Goal: Transaction & Acquisition: Book appointment/travel/reservation

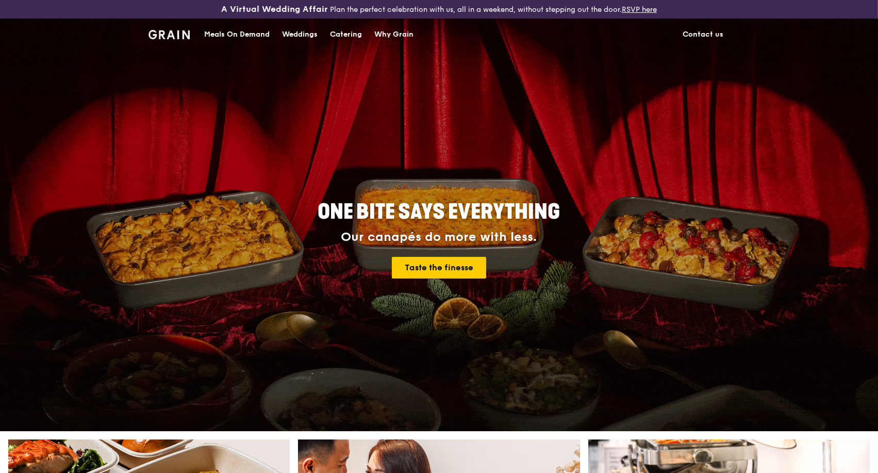
click at [338, 30] on div "Catering" at bounding box center [346, 34] width 32 height 31
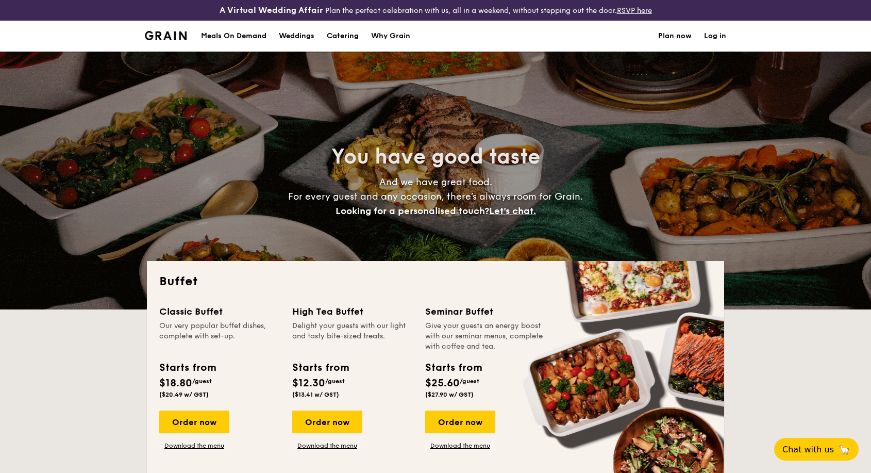
select select
click at [454, 423] on div "Order now" at bounding box center [460, 421] width 70 height 23
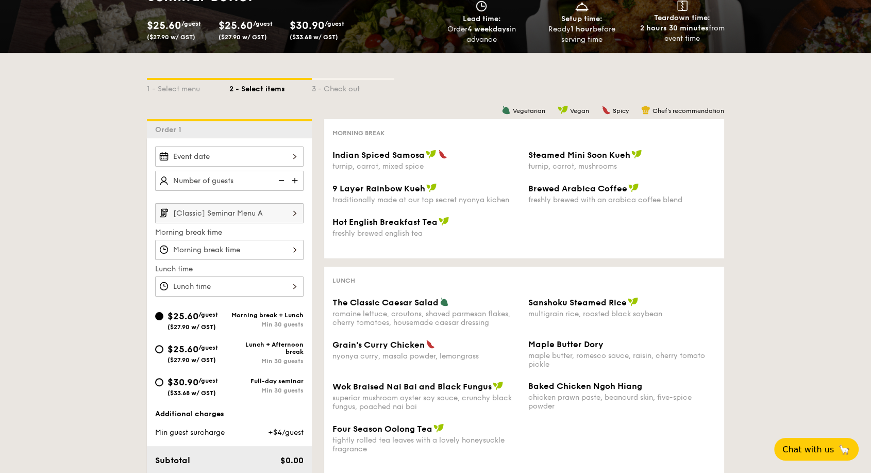
scroll to position [172, 0]
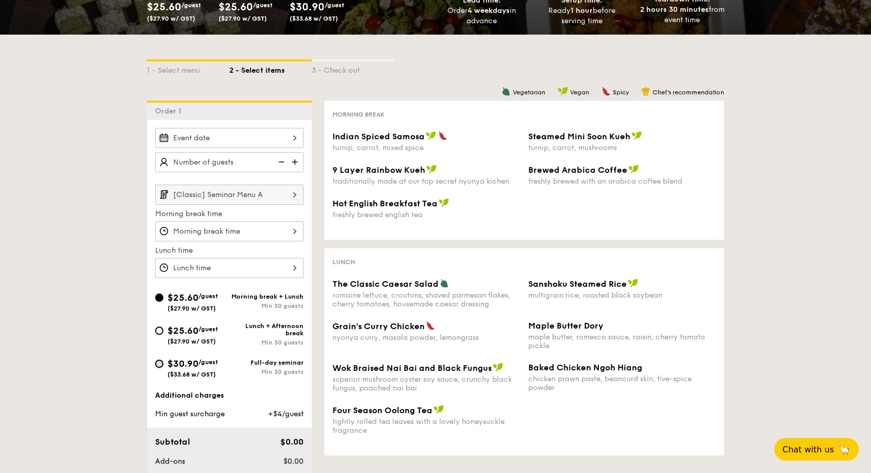
click at [159, 361] on input "$30.90 /guest ($33.68 w/ GST) Full-day seminar Min 30 guests" at bounding box center [159, 363] width 8 height 8
radio input "true"
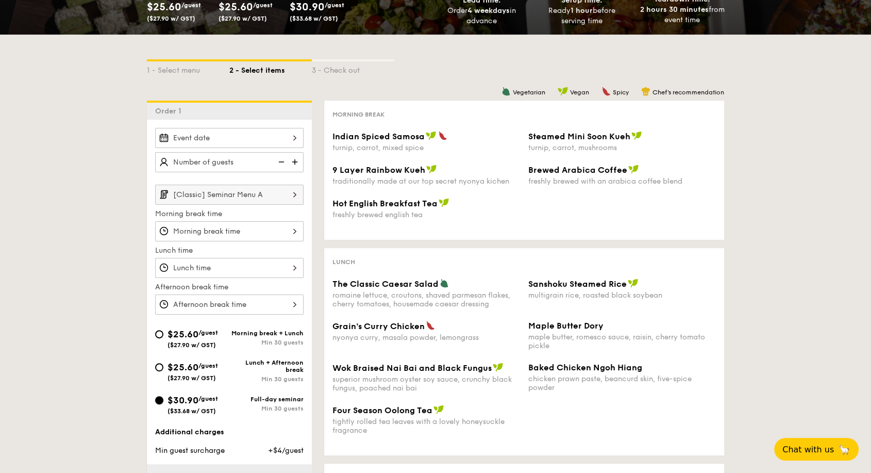
scroll to position [286, 0]
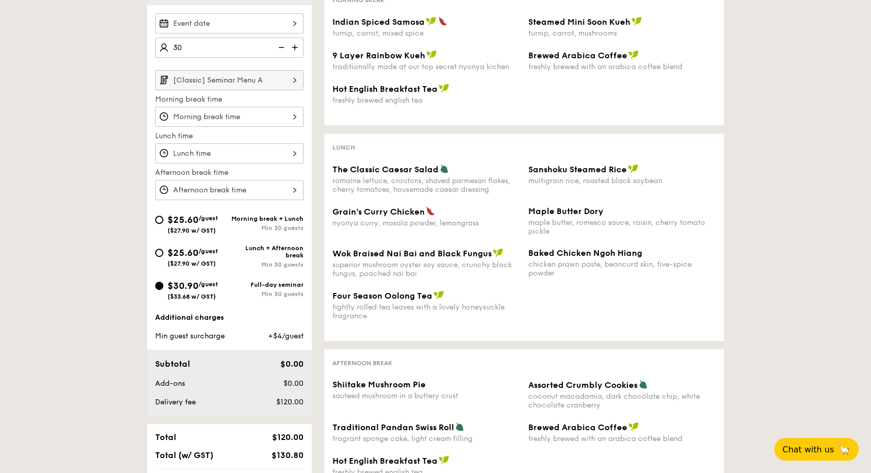
type input "30 guests"
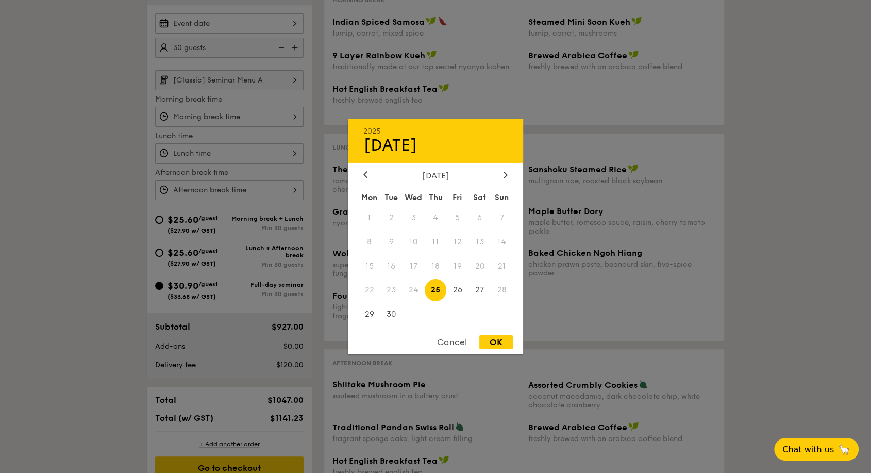
click at [195, 23] on div "2025 Sep [DATE] Tue Wed Thu Fri Sat Sun 1 2 3 4 5 6 7 8 9 10 11 12 13 14 15 16 …" at bounding box center [229, 23] width 148 height 20
click at [505, 172] on icon at bounding box center [505, 175] width 3 height 6
click at [430, 314] on span "27" at bounding box center [436, 314] width 22 height 22
click at [490, 340] on div "OK" at bounding box center [495, 342] width 33 height 14
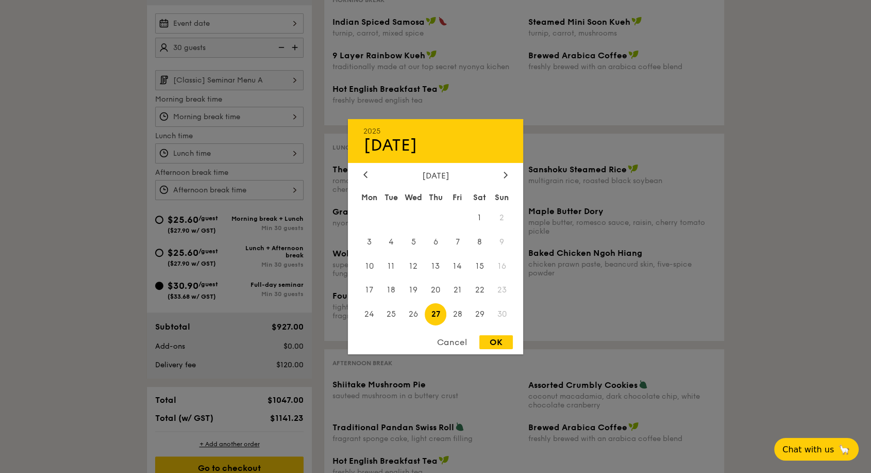
type input "[DATE]"
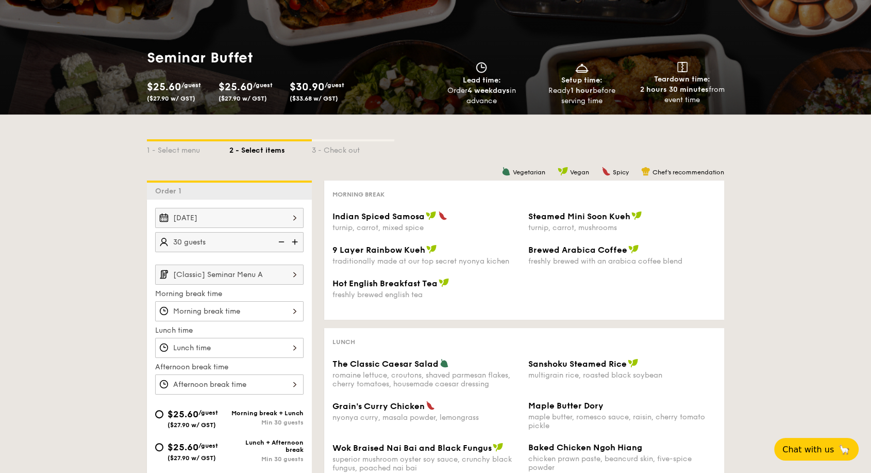
scroll to position [0, 0]
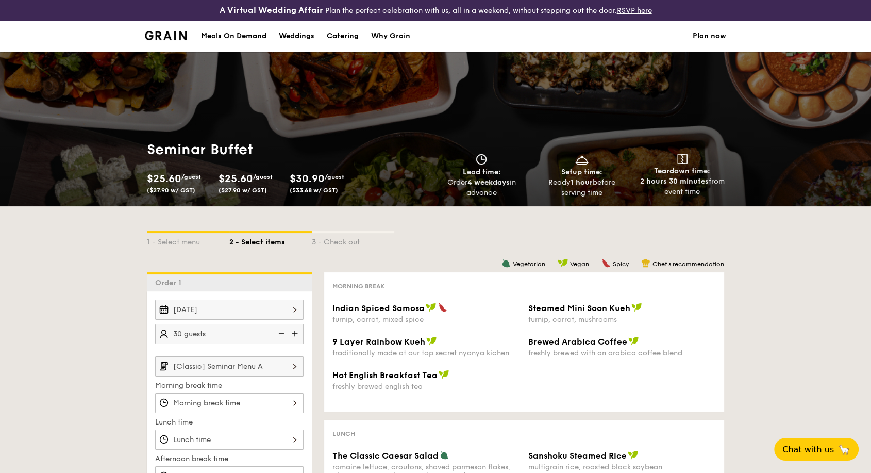
click at [346, 35] on div "Catering" at bounding box center [343, 36] width 32 height 31
select select
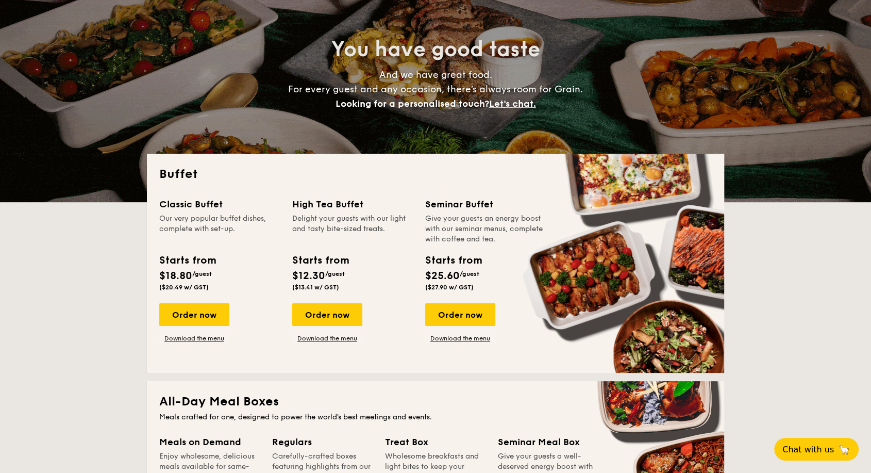
scroll to position [114, 0]
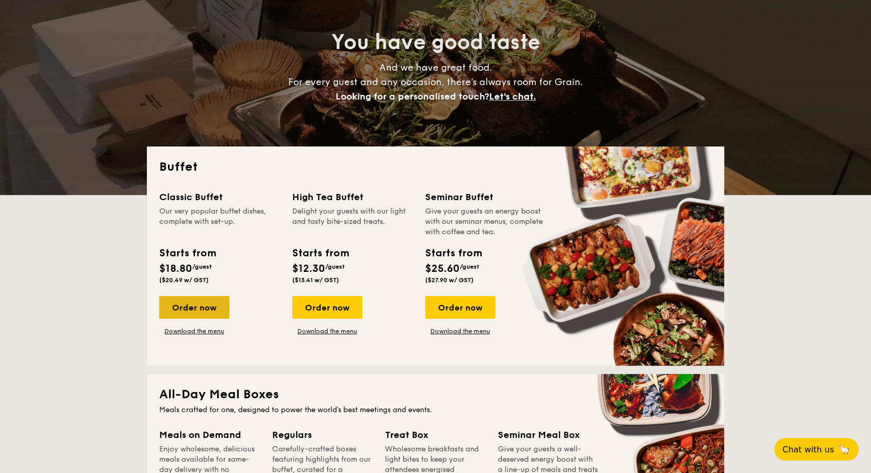
click at [191, 311] on div "Order now" at bounding box center [194, 307] width 70 height 23
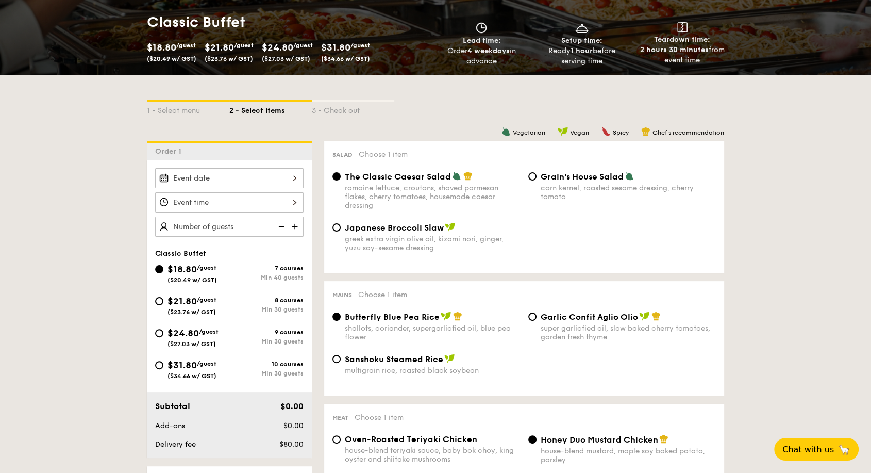
scroll to position [172, 0]
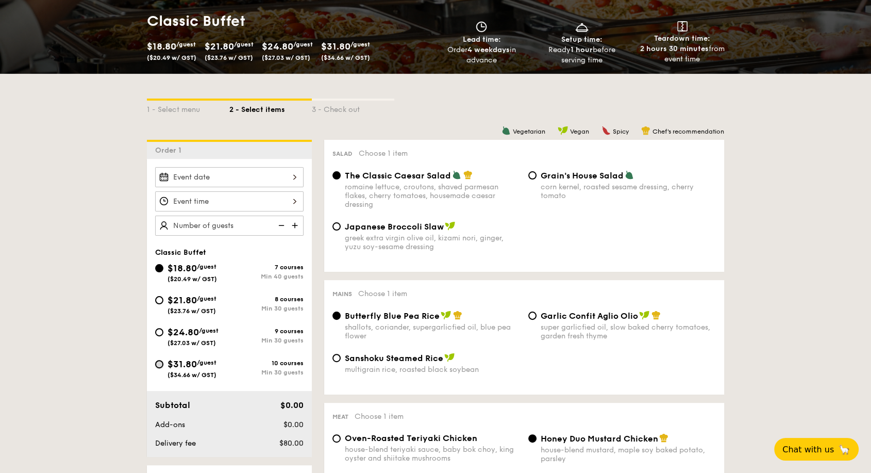
click at [161, 360] on input "$31.80 /guest ($34.66 w/ GST) 10 courses Min 30 guests" at bounding box center [159, 364] width 8 height 8
radio input "true"
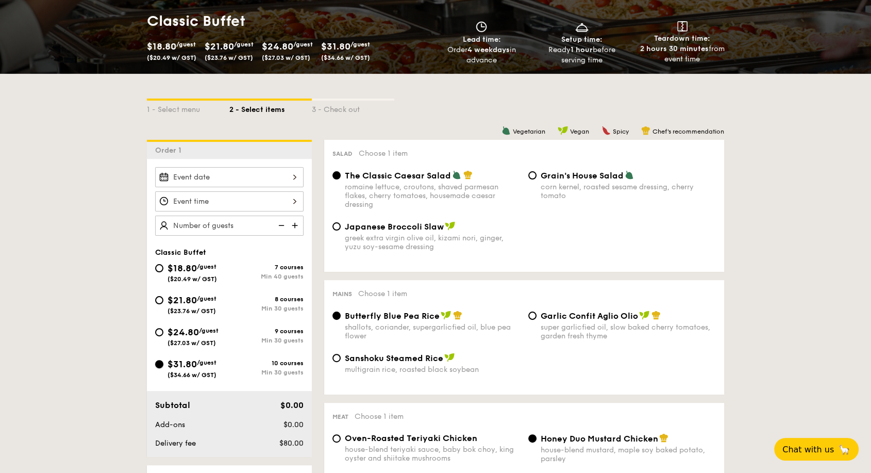
radio input "true"
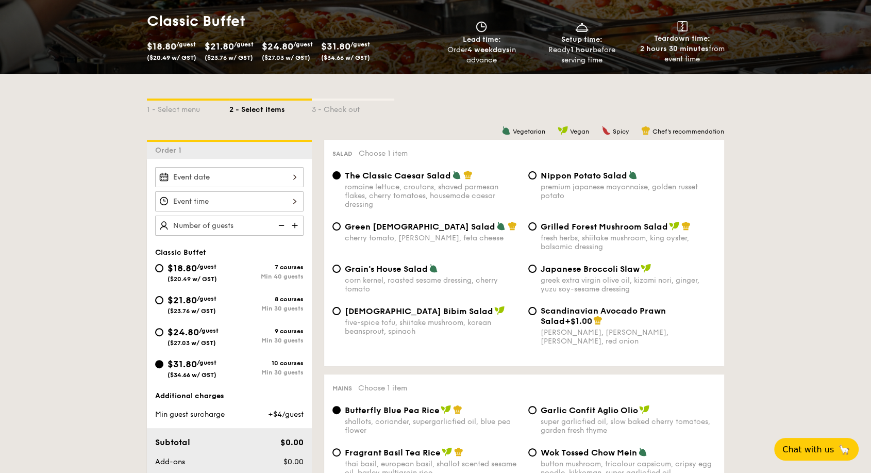
click at [222, 172] on div at bounding box center [229, 177] width 148 height 20
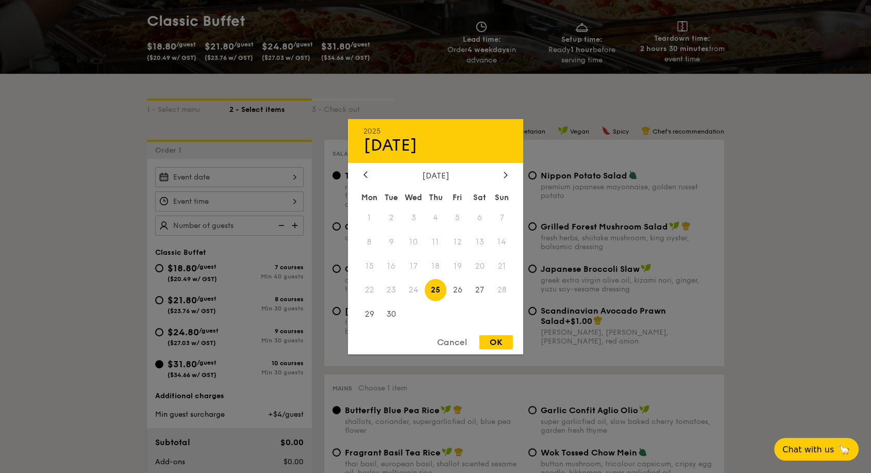
click at [497, 170] on div "[DATE]" at bounding box center [435, 175] width 144 height 10
click at [504, 174] on icon at bounding box center [505, 174] width 4 height 7
click at [441, 314] on span "27" at bounding box center [436, 314] width 22 height 22
click at [251, 196] on div at bounding box center [435, 236] width 871 height 473
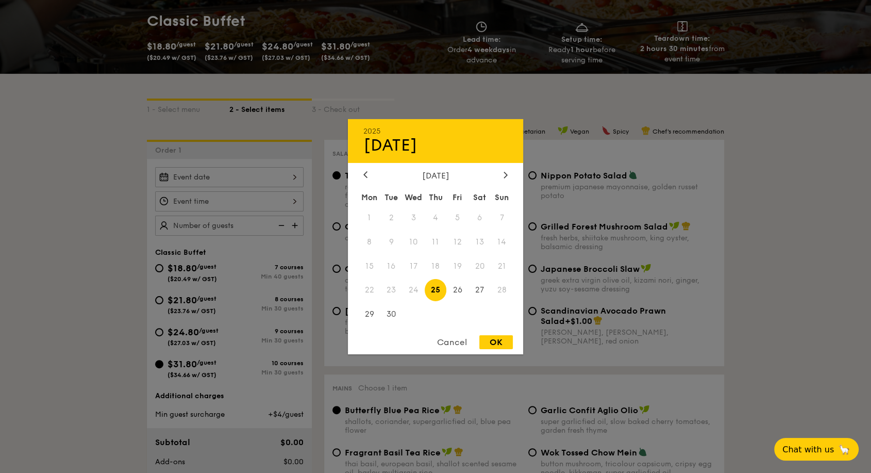
click at [268, 177] on div "2025 Sep [DATE] Tue Wed Thu Fri Sat Sun 1 2 3 4 5 6 7 8 9 10 11 12 13 14 15 16 …" at bounding box center [229, 177] width 148 height 20
click at [509, 166] on div "2025 Sep [DATE] Tue Wed Thu Fri Sat Sun 1 2 3 4 5 6 7 8 9 10 11 12 13 14 15 16 …" at bounding box center [435, 236] width 175 height 235
click at [507, 176] on icon at bounding box center [505, 174] width 4 height 7
click at [437, 314] on span "27" at bounding box center [436, 314] width 22 height 22
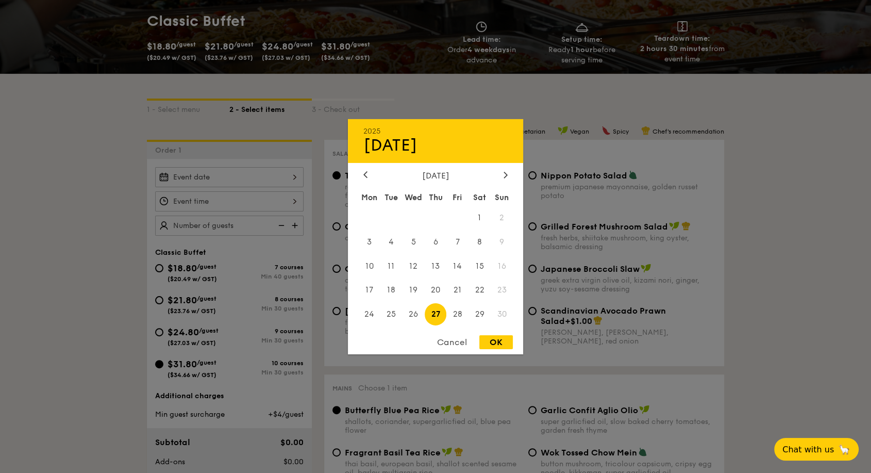
click at [489, 335] on div "OK" at bounding box center [495, 342] width 33 height 14
type input "[DATE]"
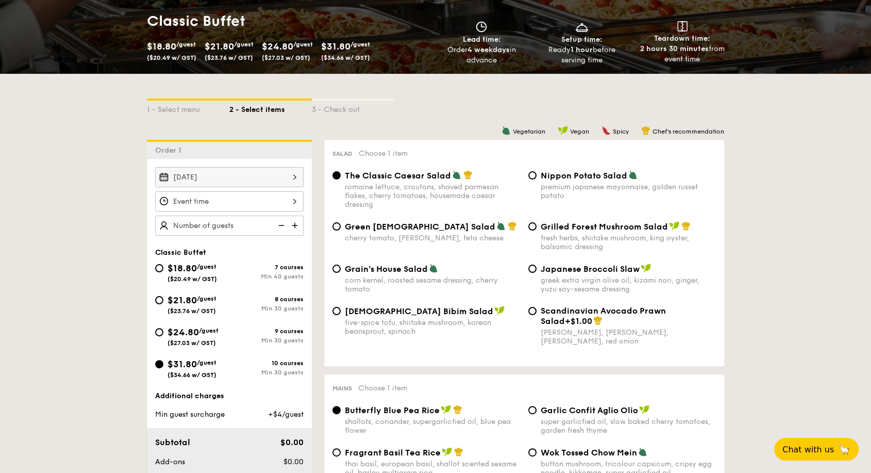
click at [489, 335] on div "OK" at bounding box center [495, 342] width 33 height 14
click at [281, 203] on div at bounding box center [229, 201] width 148 height 20
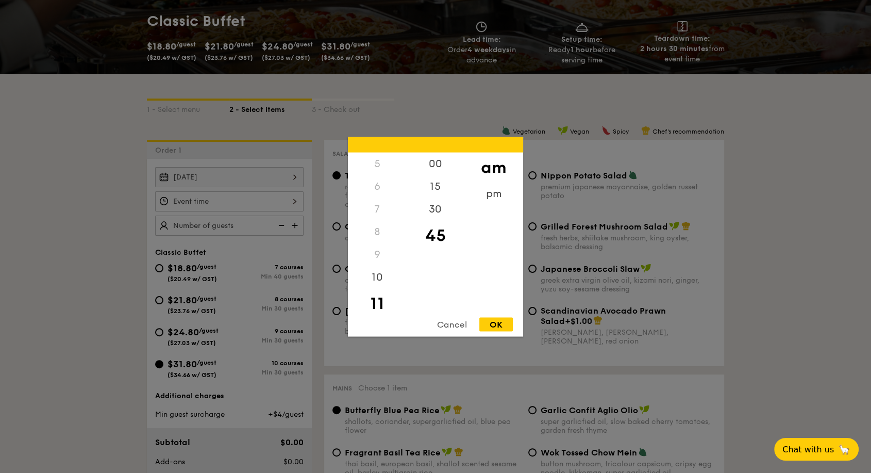
scroll to position [114, 0]
drag, startPoint x: 372, startPoint y: 187, endPoint x: 372, endPoint y: 195, distance: 8.2
click at [372, 195] on div "6" at bounding box center [377, 185] width 58 height 23
click at [375, 190] on div "6" at bounding box center [377, 185] width 58 height 23
click at [375, 183] on div "6" at bounding box center [377, 185] width 58 height 23
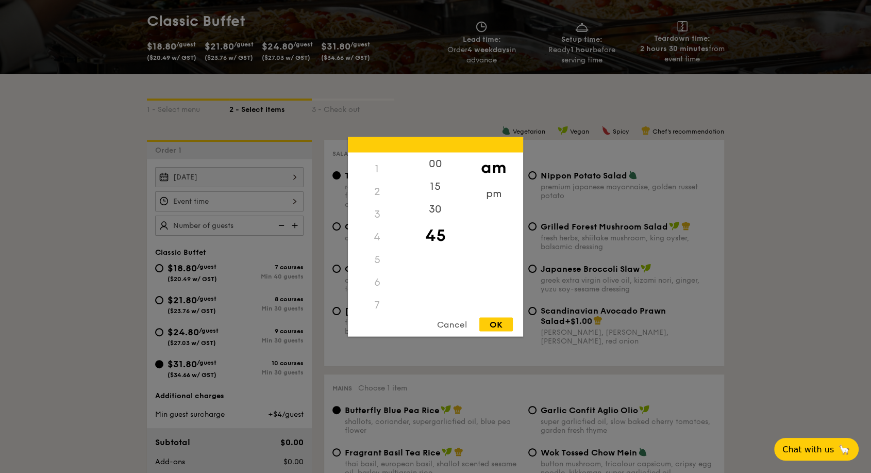
scroll to position [0, 0]
click at [379, 298] on div "6" at bounding box center [377, 299] width 58 height 23
click at [375, 283] on div "10" at bounding box center [377, 279] width 58 height 30
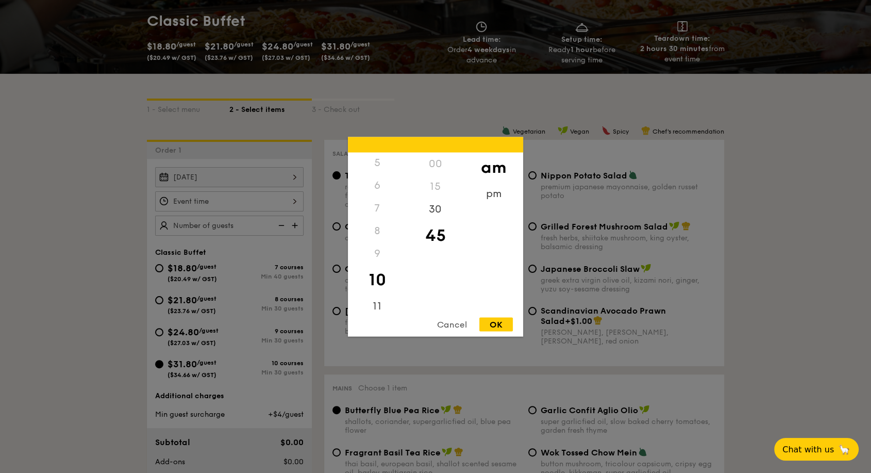
click at [381, 255] on div "9" at bounding box center [377, 253] width 58 height 23
click at [378, 256] on div "9" at bounding box center [377, 253] width 58 height 23
click at [375, 253] on div "9" at bounding box center [377, 253] width 58 height 23
click at [438, 206] on div "30" at bounding box center [435, 212] width 58 height 30
drag, startPoint x: 370, startPoint y: 190, endPoint x: 378, endPoint y: 191, distance: 8.3
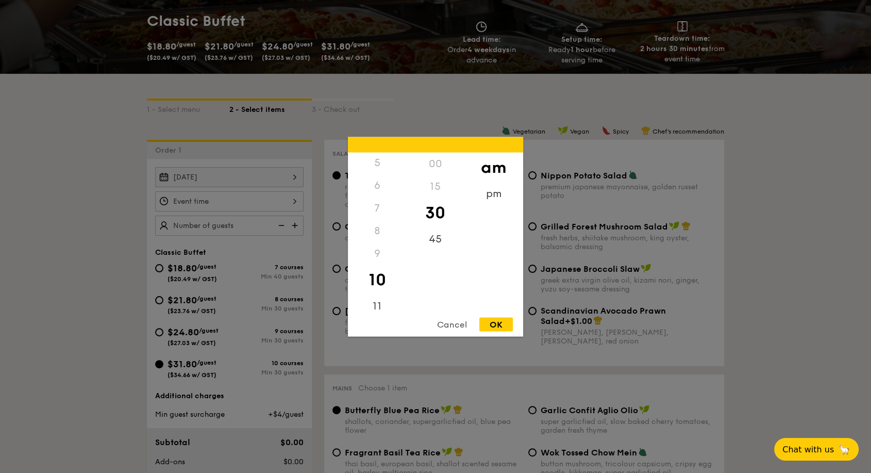
click at [373, 191] on div "6" at bounding box center [377, 185] width 58 height 23
click at [378, 187] on div "6" at bounding box center [377, 185] width 58 height 23
click at [378, 186] on div "6" at bounding box center [377, 185] width 58 height 23
click at [482, 193] on div "pm" at bounding box center [493, 197] width 58 height 30
click at [375, 189] on div "6" at bounding box center [377, 189] width 58 height 30
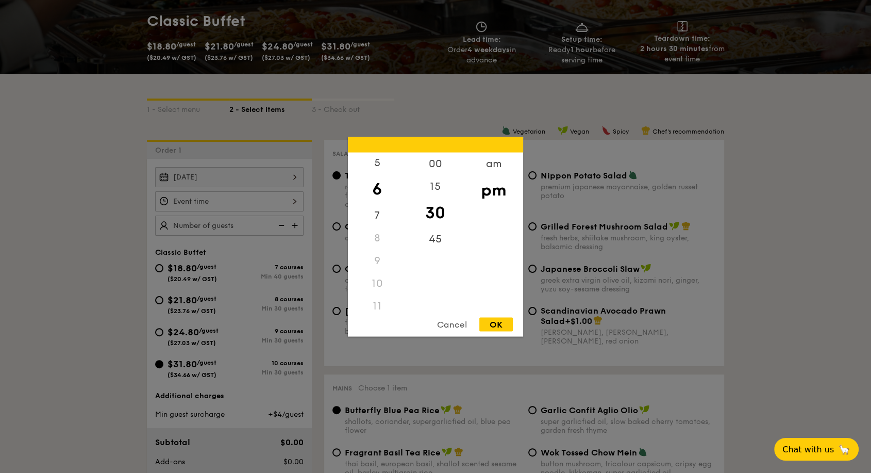
click at [495, 317] on div "OK" at bounding box center [495, 324] width 33 height 14
type input "6:30PM"
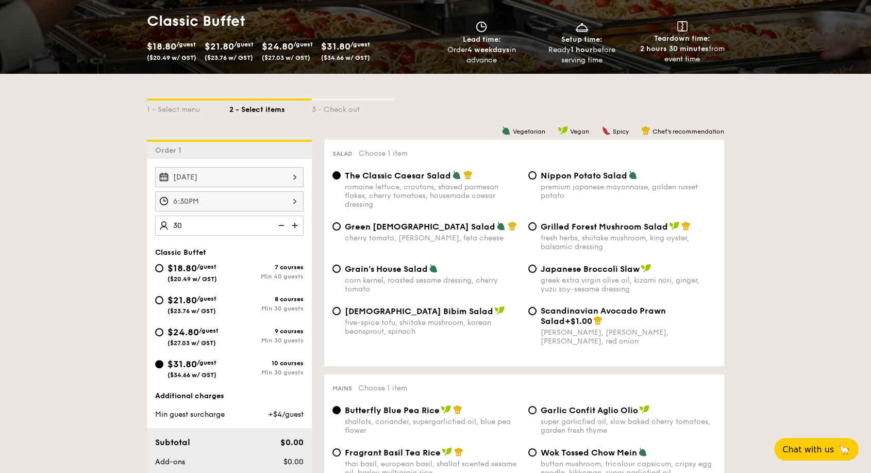
type input "30 guests"
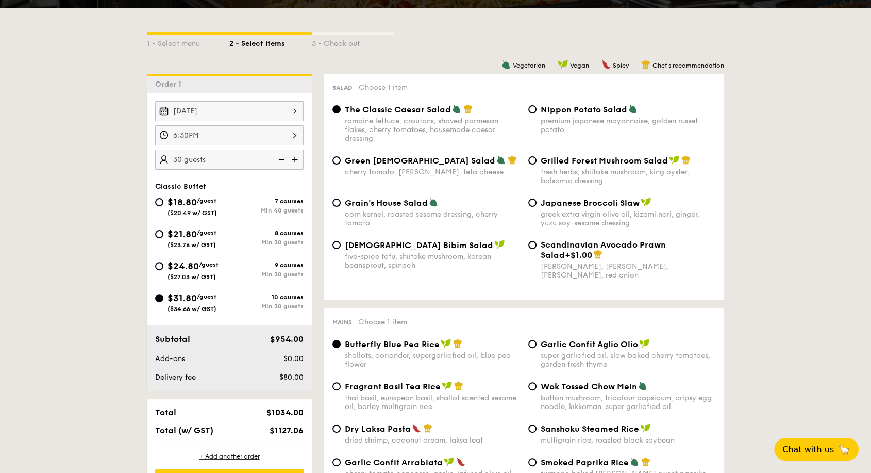
scroll to position [229, 0]
